Goal: Navigation & Orientation: Find specific page/section

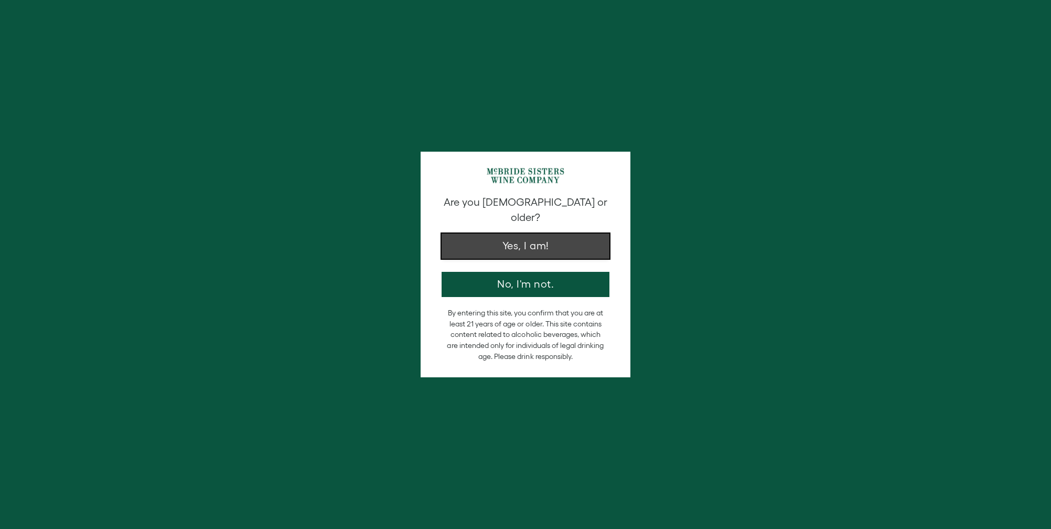
click at [526, 233] on button "Yes, I am!" at bounding box center [526, 245] width 168 height 25
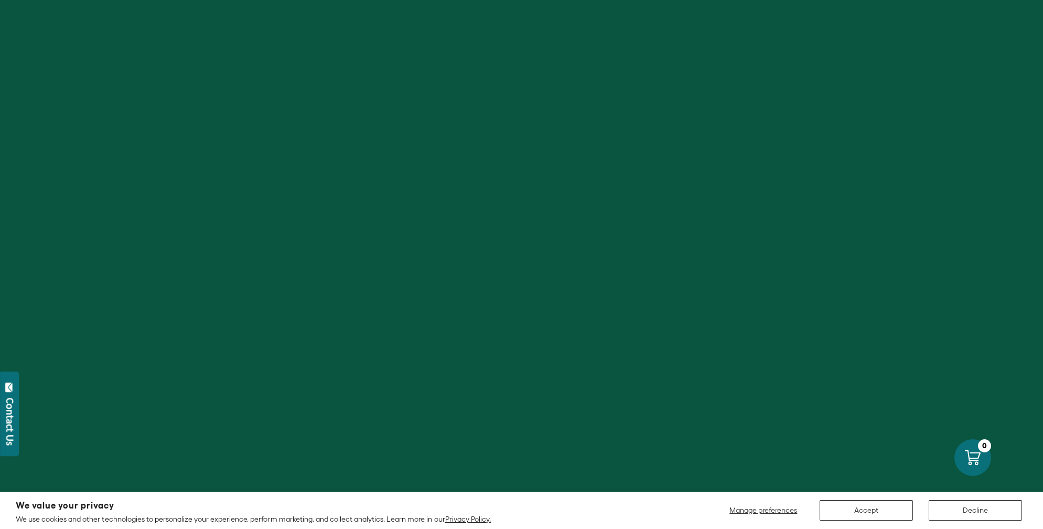
drag, startPoint x: 1044, startPoint y: 20, endPoint x: 1046, endPoint y: 53, distance: 33.6
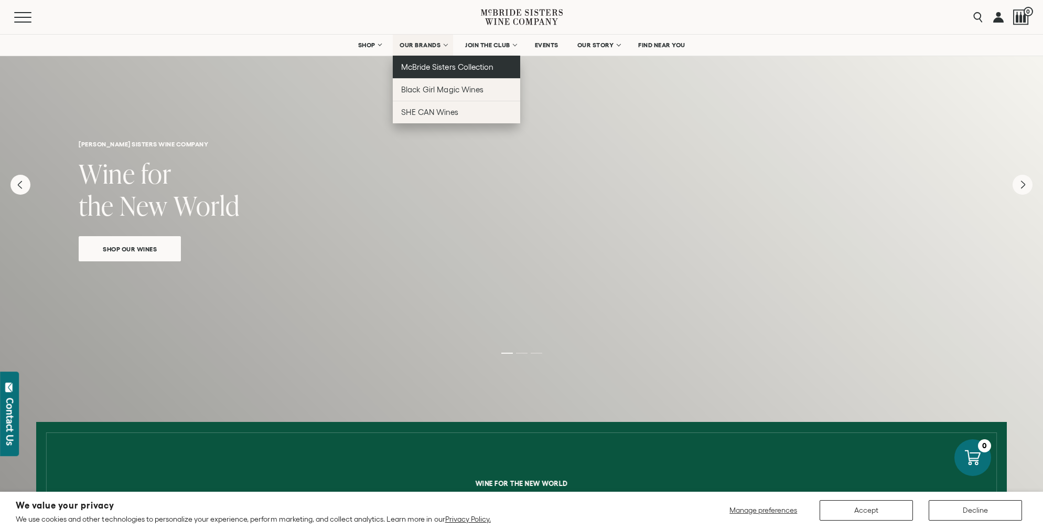
click at [431, 64] on span "McBride Sisters Collection" at bounding box center [447, 66] width 92 height 9
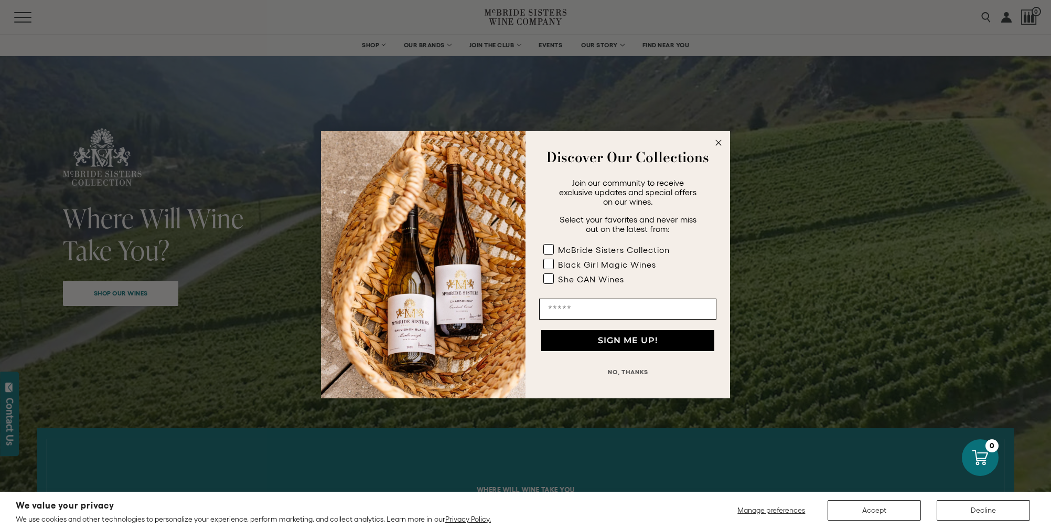
click at [716, 141] on icon "Close dialog" at bounding box center [718, 142] width 5 height 5
